Goal: Navigation & Orientation: Find specific page/section

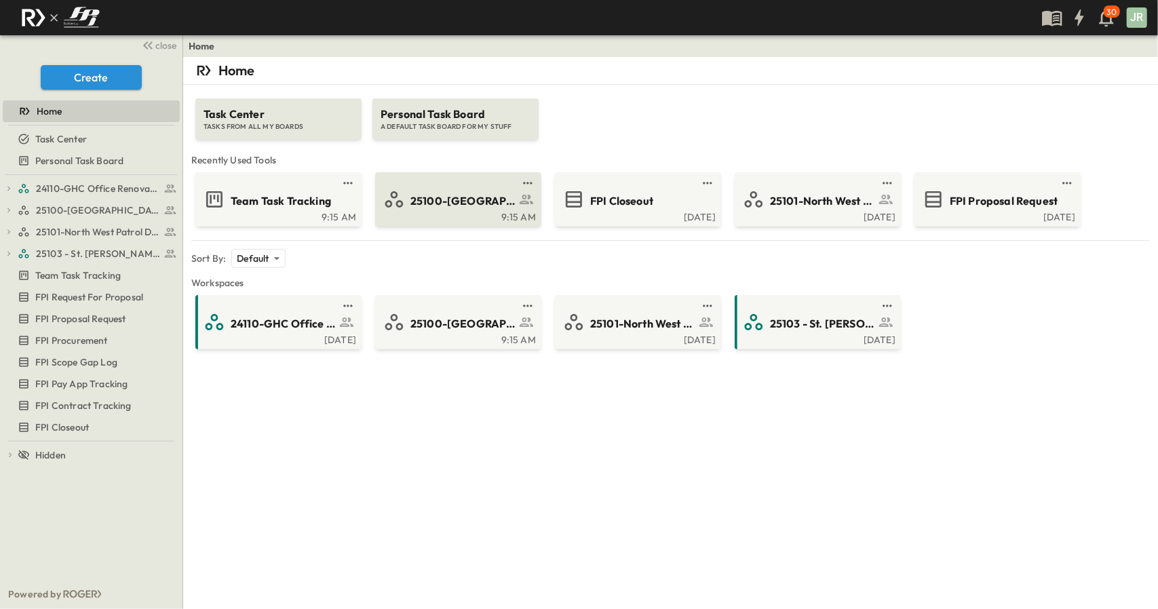
click at [418, 185] on link at bounding box center [454, 183] width 131 height 11
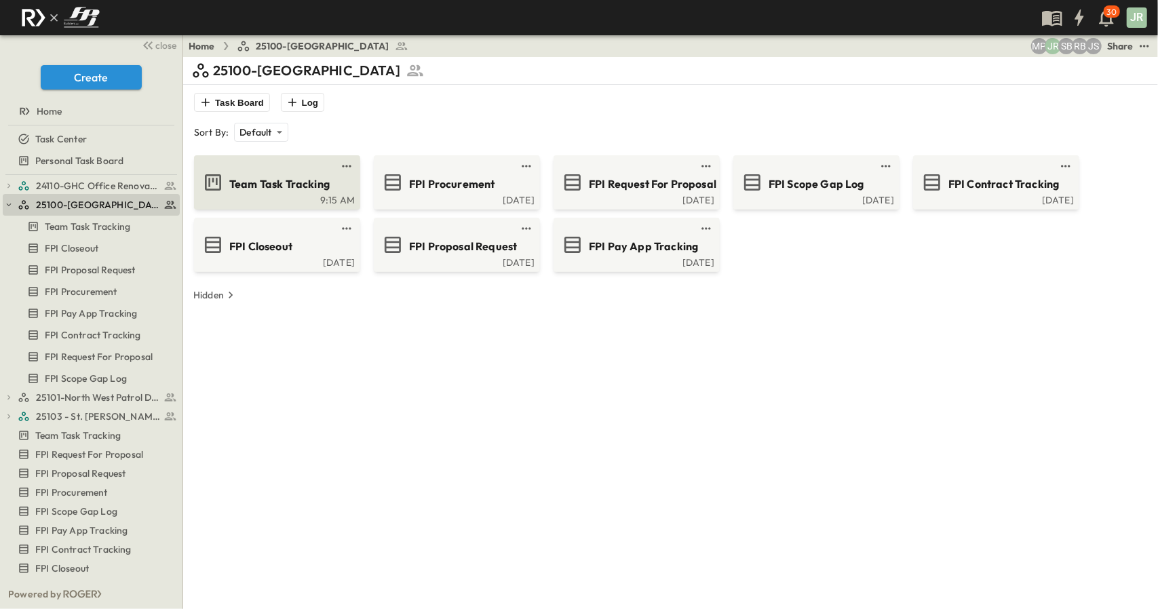
click at [298, 174] on div "Team Task Tracking" at bounding box center [289, 183] width 120 height 18
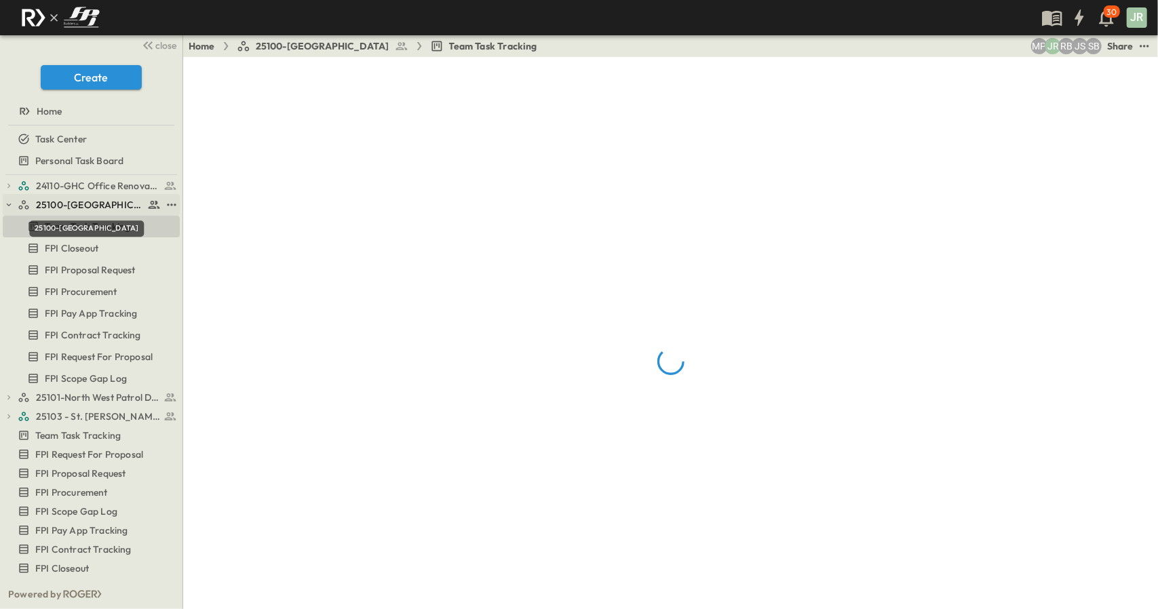
click at [96, 203] on span "25100-[GEOGRAPHIC_DATA]" at bounding box center [90, 205] width 108 height 14
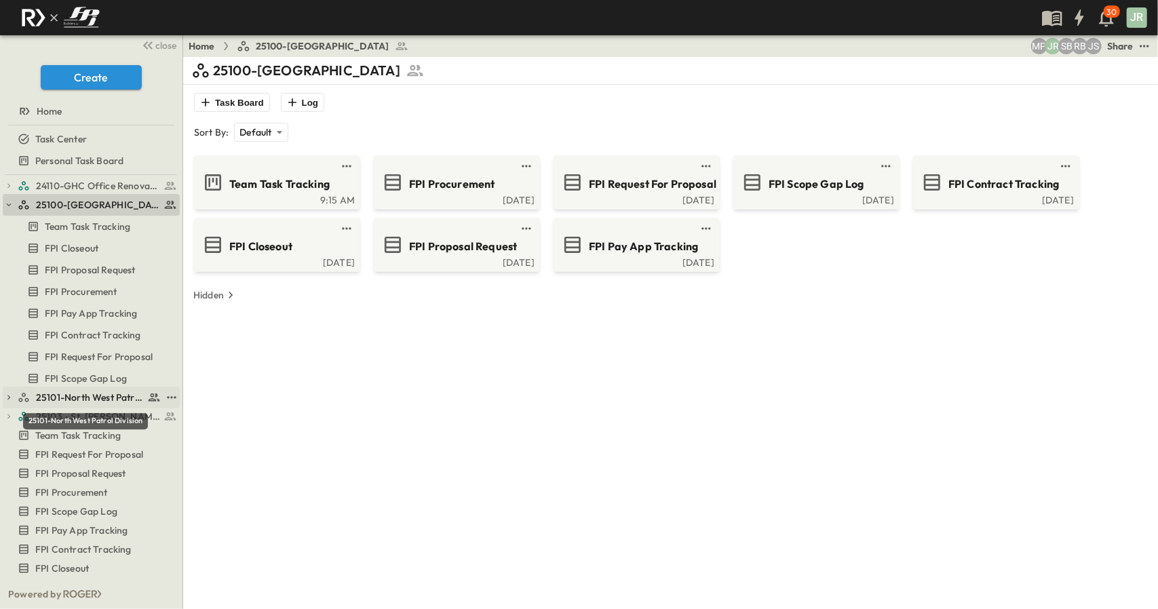
click at [92, 391] on span "25101-North West Patrol Division" at bounding box center [90, 398] width 108 height 14
